Goal: Task Accomplishment & Management: Manage account settings

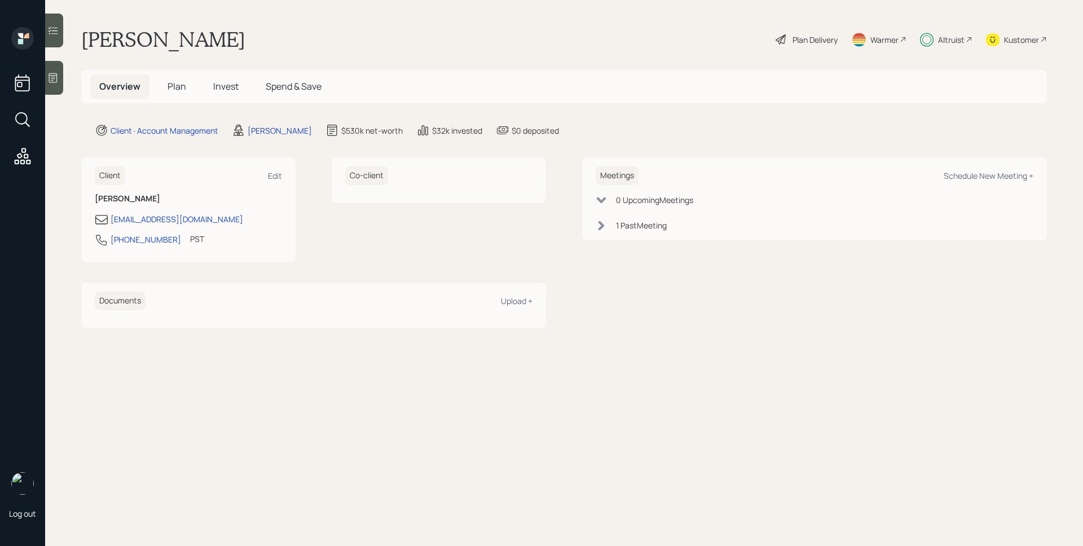
click at [955, 35] on div "Altruist" at bounding box center [951, 40] width 27 height 12
click at [270, 174] on div "Edit" at bounding box center [275, 175] width 14 height 11
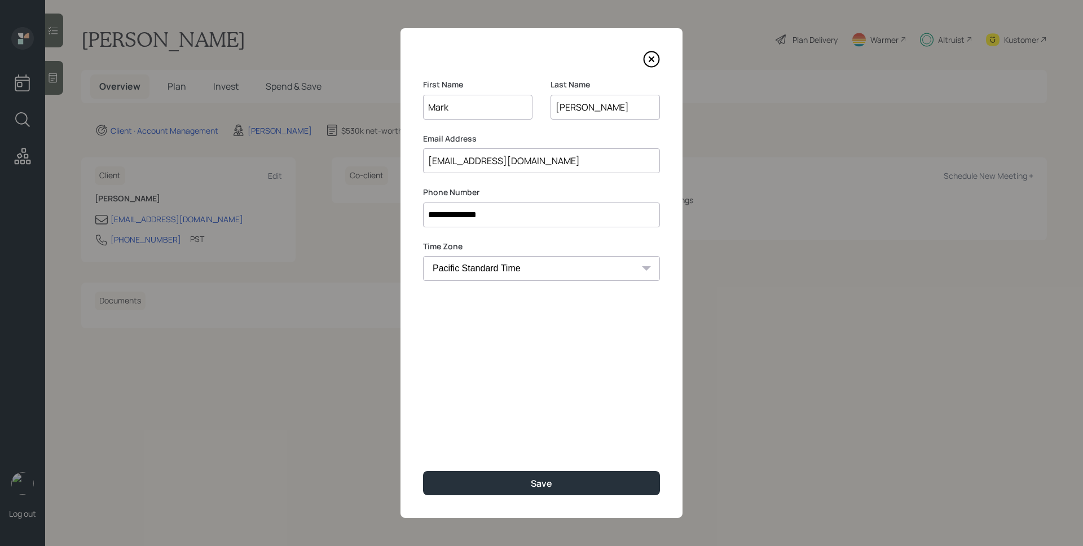
click at [523, 273] on select "Eastern Standard Time Central Standard Time Mountain Standard Time Pacific Stan…" at bounding box center [541, 268] width 237 height 25
select select "America/New_York"
click at [423, 256] on select "Eastern Standard Time Central Standard Time Mountain Standard Time Pacific Stan…" at bounding box center [541, 268] width 237 height 25
click at [545, 482] on div "Save" at bounding box center [541, 483] width 21 height 12
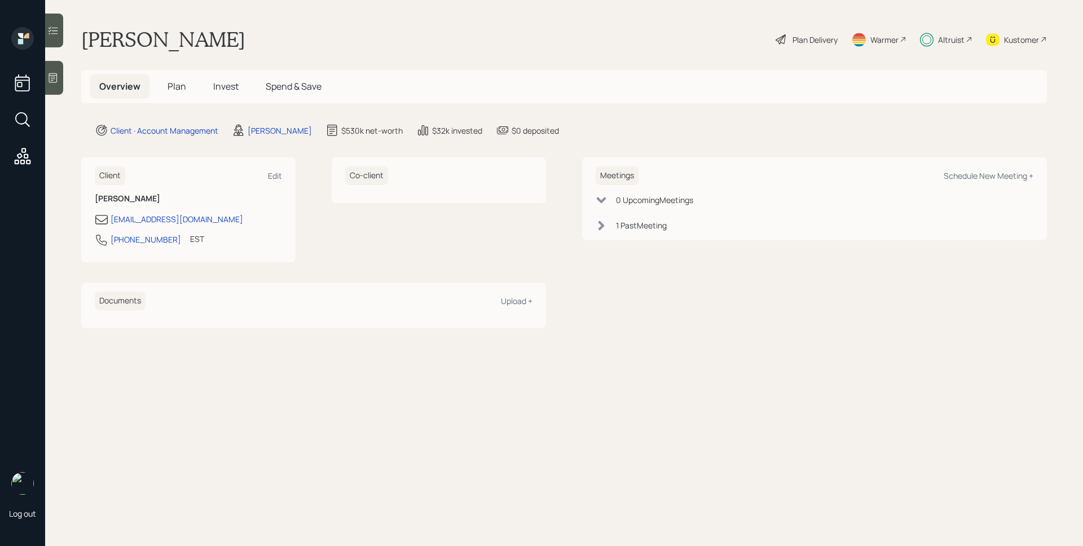
click at [182, 88] on span "Plan" at bounding box center [176, 86] width 19 height 12
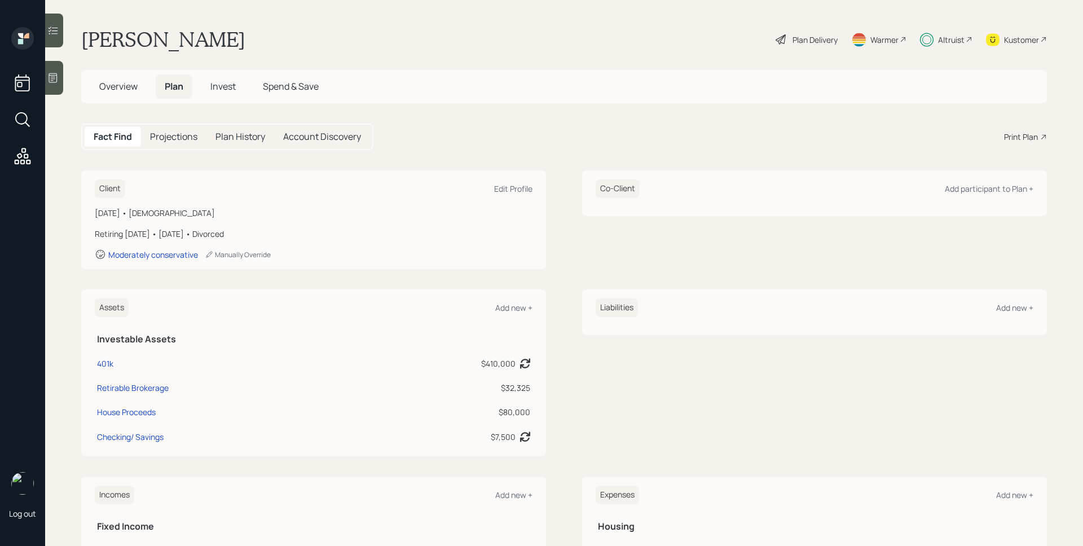
click at [115, 83] on span "Overview" at bounding box center [118, 86] width 38 height 12
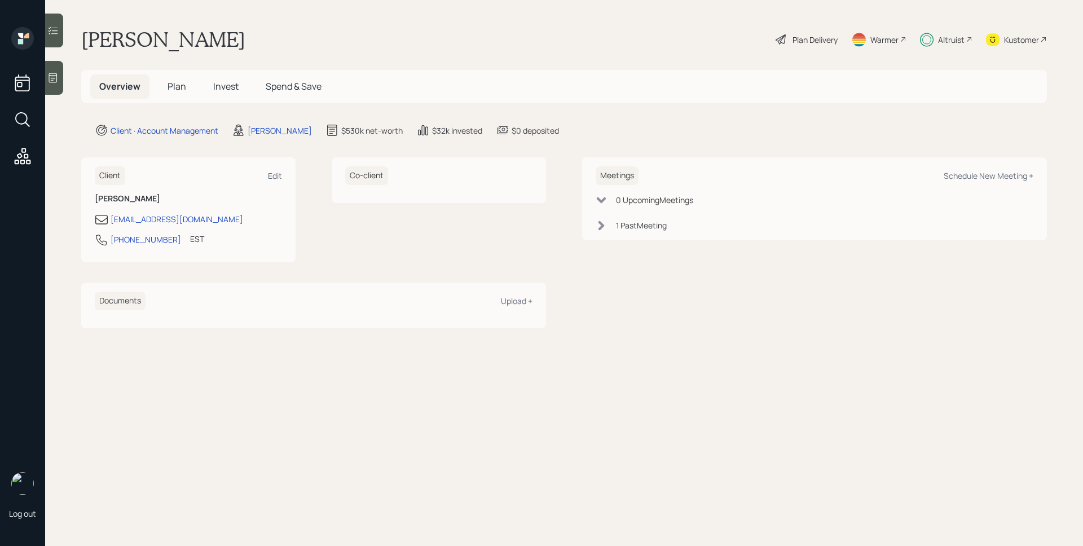
click at [190, 86] on h5 "Plan" at bounding box center [176, 86] width 37 height 24
